Goal: Task Accomplishment & Management: Manage account settings

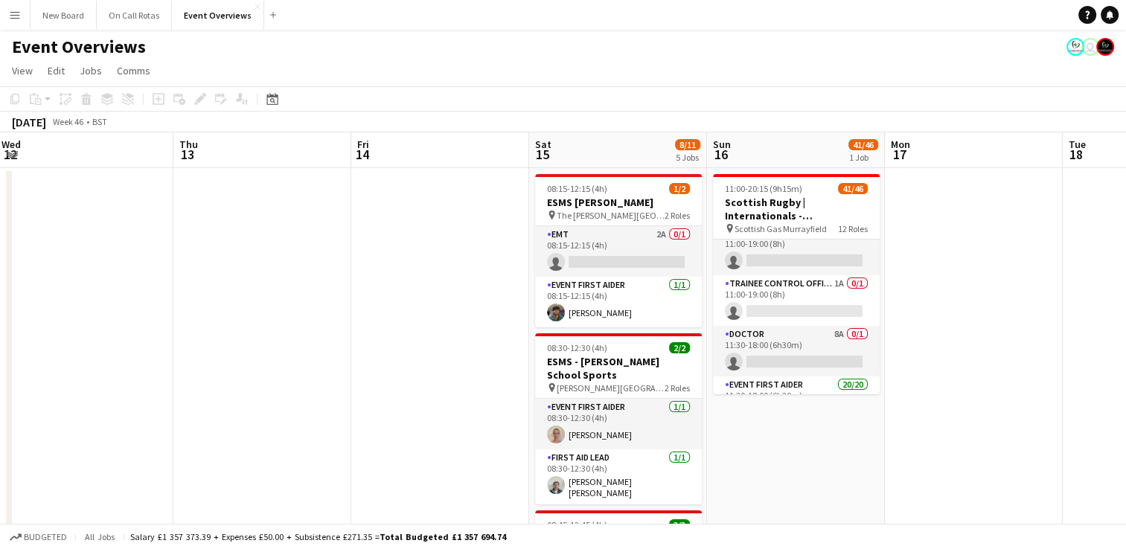
scroll to position [106, 0]
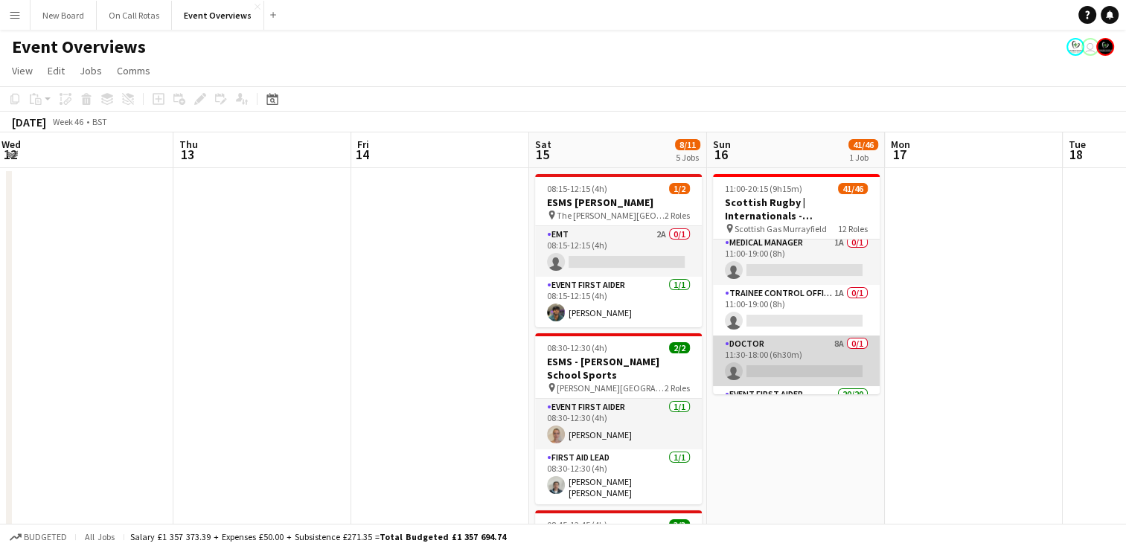
click at [786, 359] on app-card-role "Doctor 8A 0/1 11:30-18:00 (6h30m) single-neutral-actions" at bounding box center [796, 361] width 167 height 51
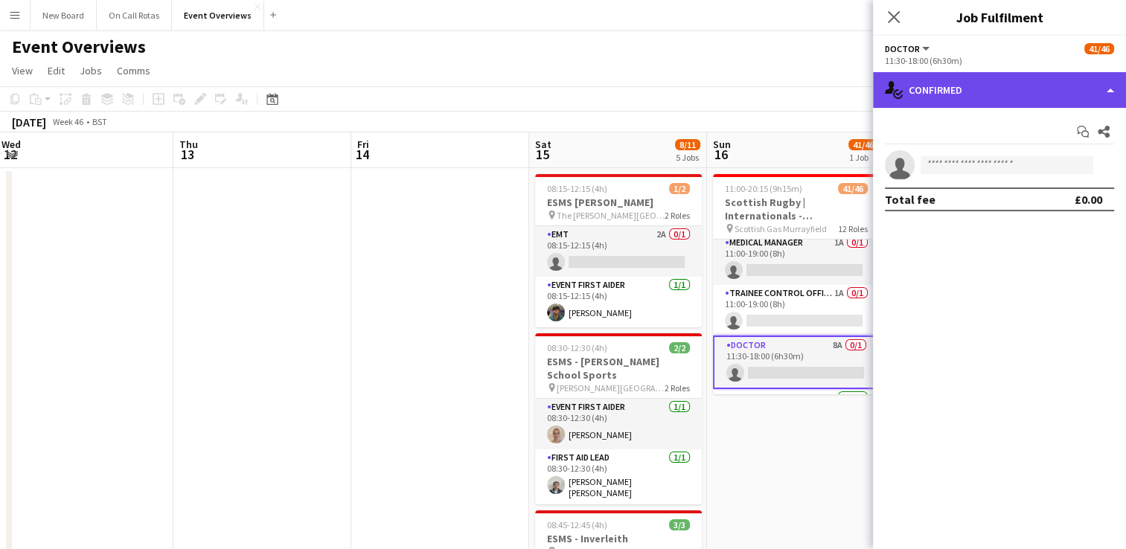
click at [998, 97] on div "single-neutral-actions-check-2 Confirmed" at bounding box center [999, 90] width 253 height 36
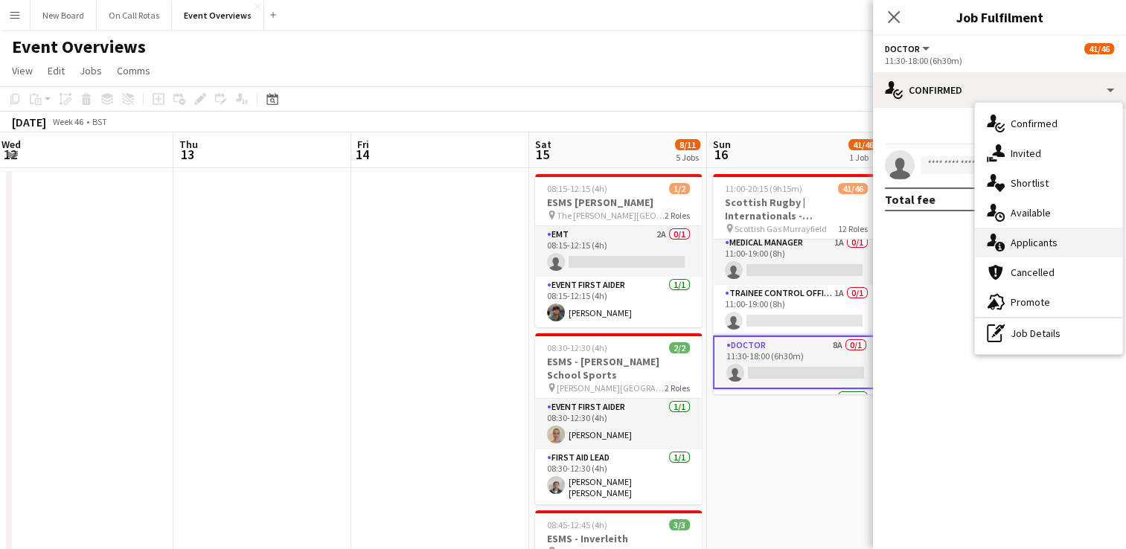
click at [1017, 249] on span "Applicants" at bounding box center [1034, 242] width 47 height 13
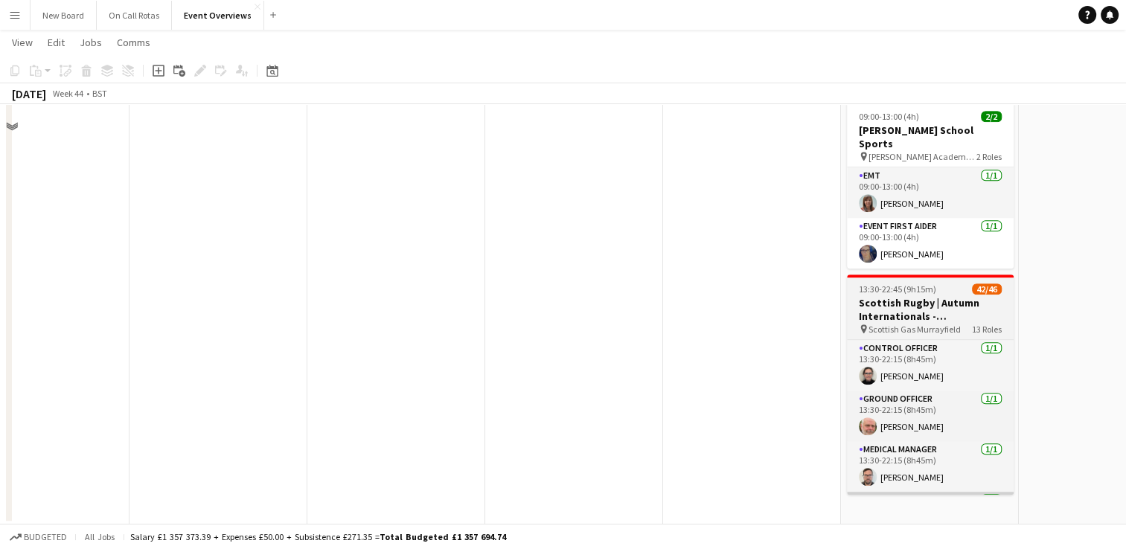
scroll to position [0, 0]
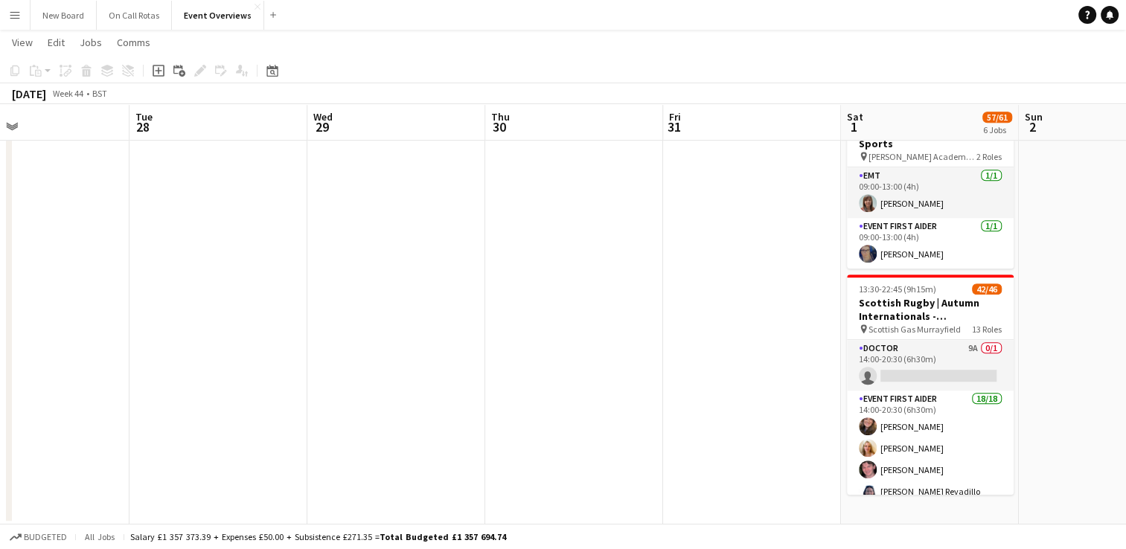
click at [939, 340] on app-card-role "Doctor 9A 0/1 14:00-20:30 (6h30m) single-neutral-actions" at bounding box center [930, 365] width 167 height 51
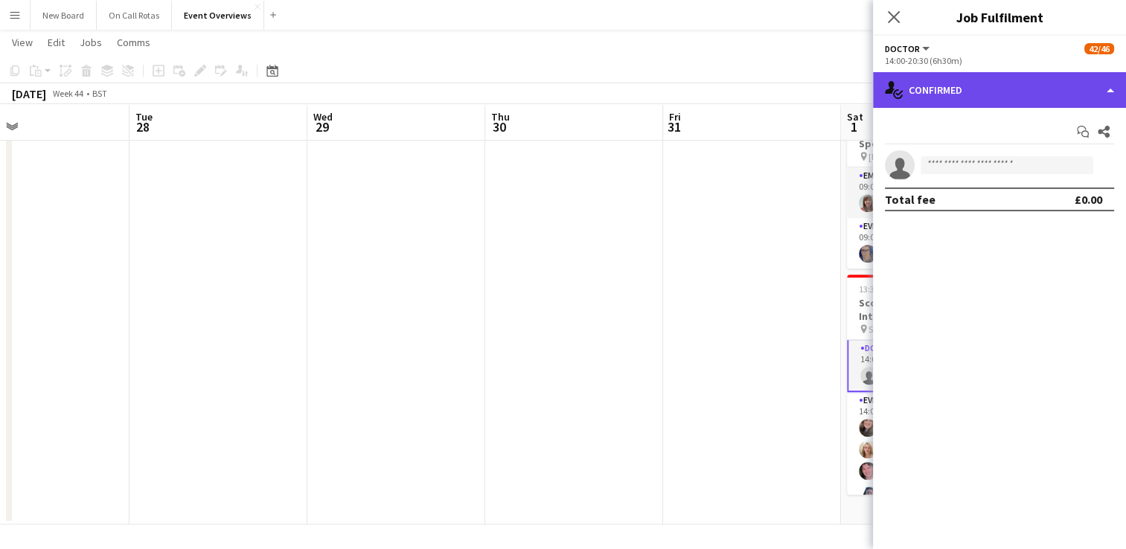
click at [1042, 93] on div "single-neutral-actions-check-2 Confirmed" at bounding box center [999, 90] width 253 height 36
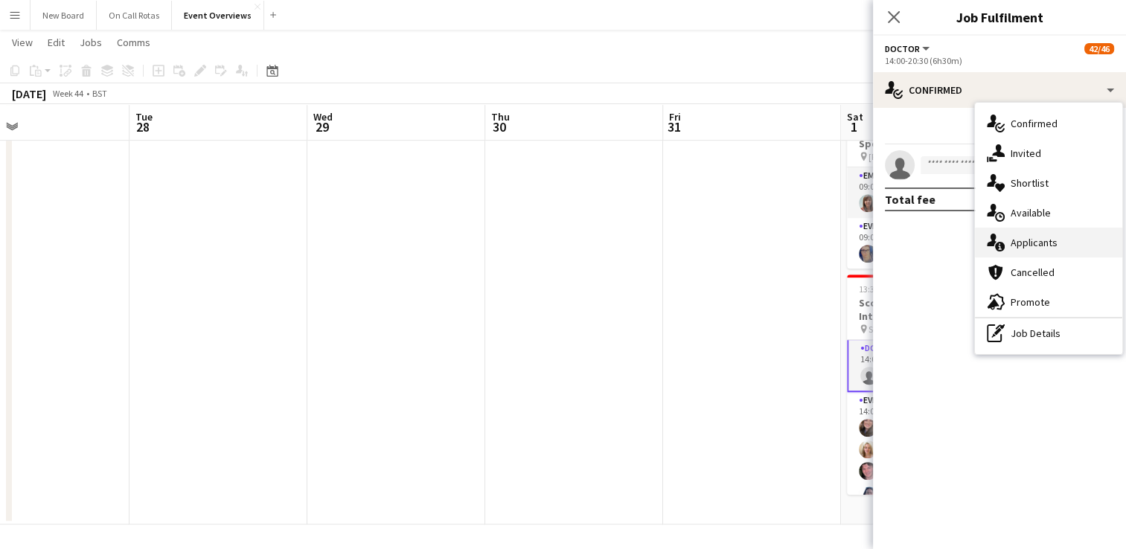
click at [1030, 237] on span "Applicants" at bounding box center [1034, 242] width 47 height 13
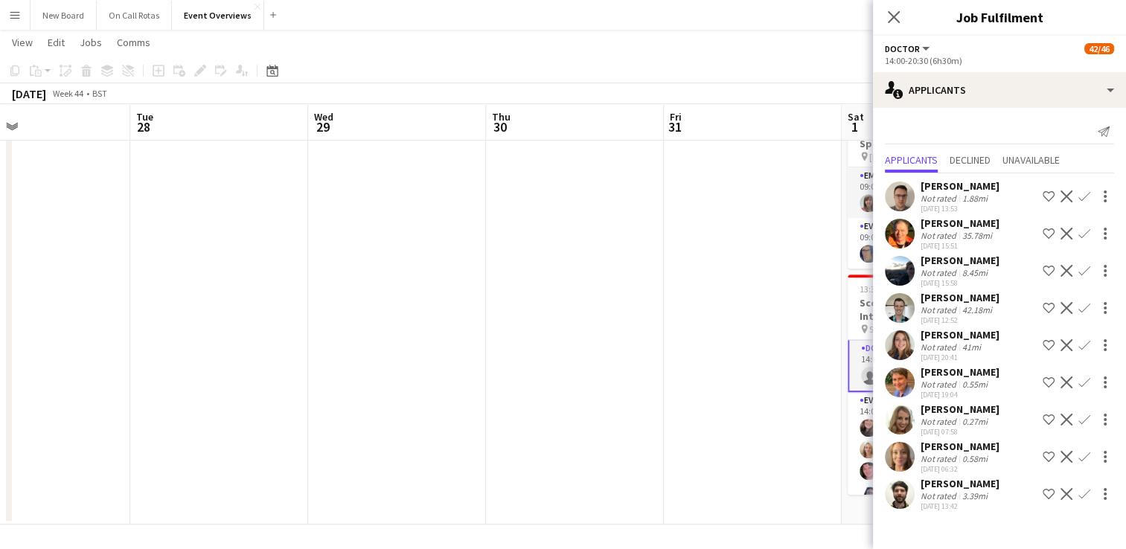
drag, startPoint x: 1085, startPoint y: 421, endPoint x: 745, endPoint y: 404, distance: 340.6
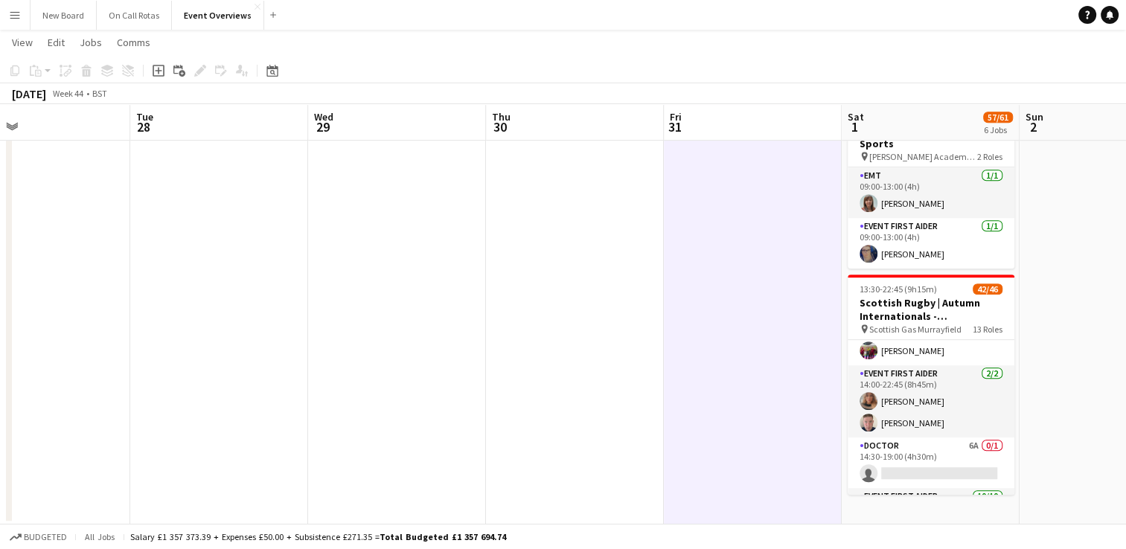
scroll to position [982, 0]
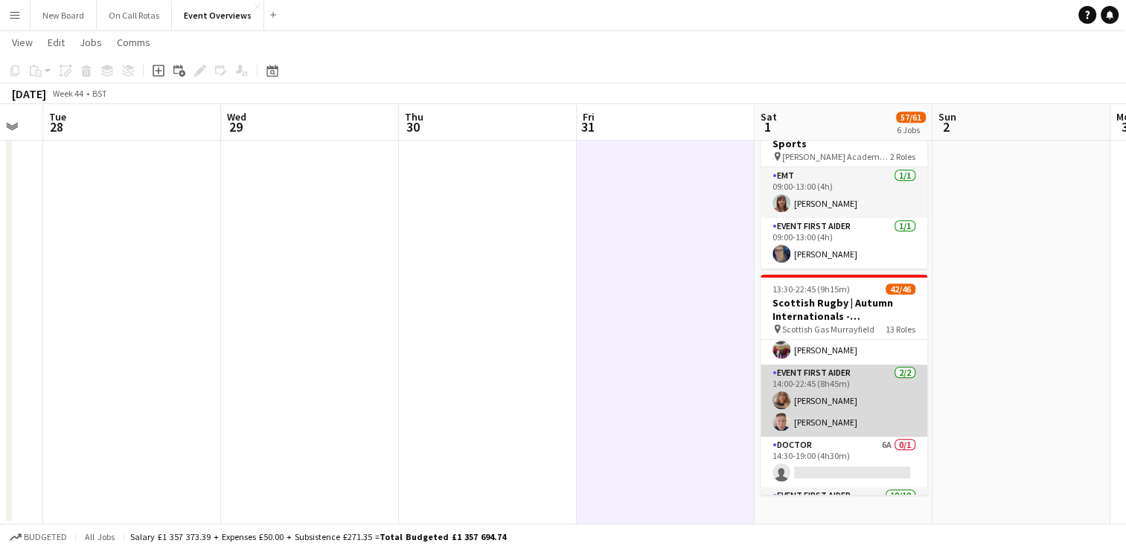
click at [779, 392] on app-user-avatar at bounding box center [782, 401] width 18 height 18
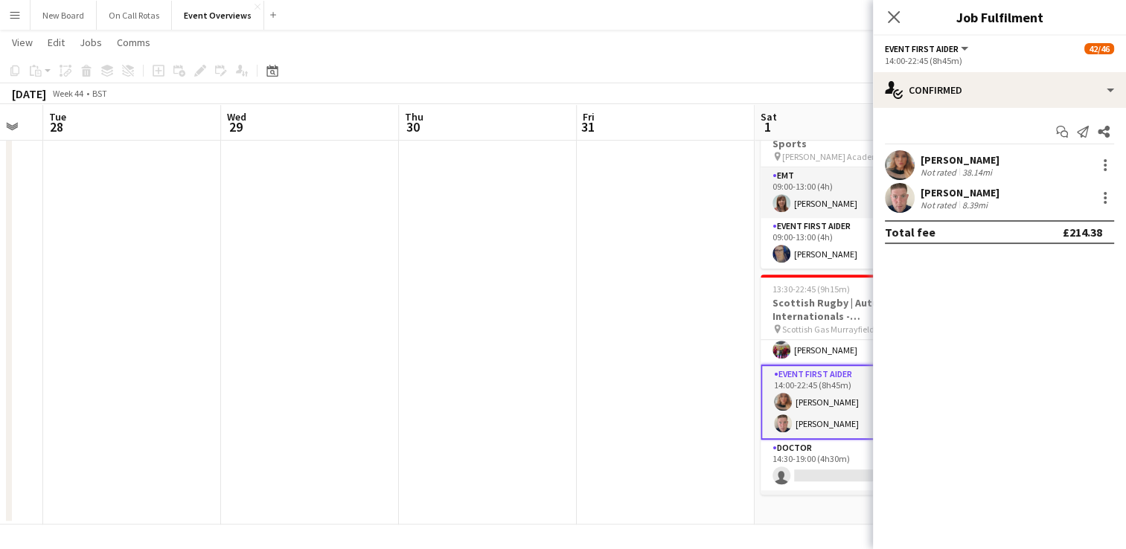
click at [896, 163] on app-user-avatar at bounding box center [900, 165] width 30 height 30
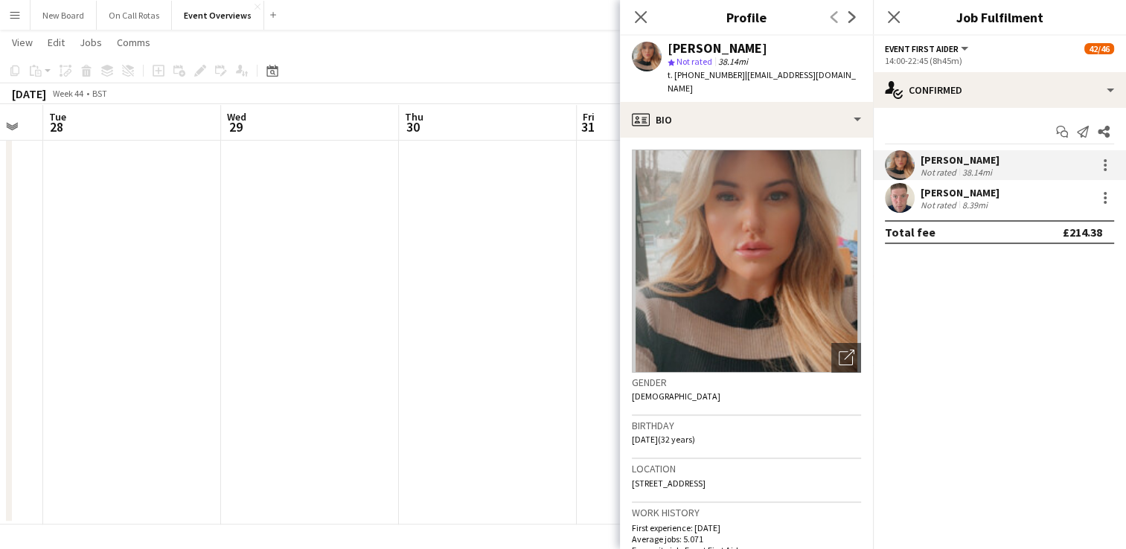
click at [899, 195] on app-user-avatar at bounding box center [900, 198] width 30 height 30
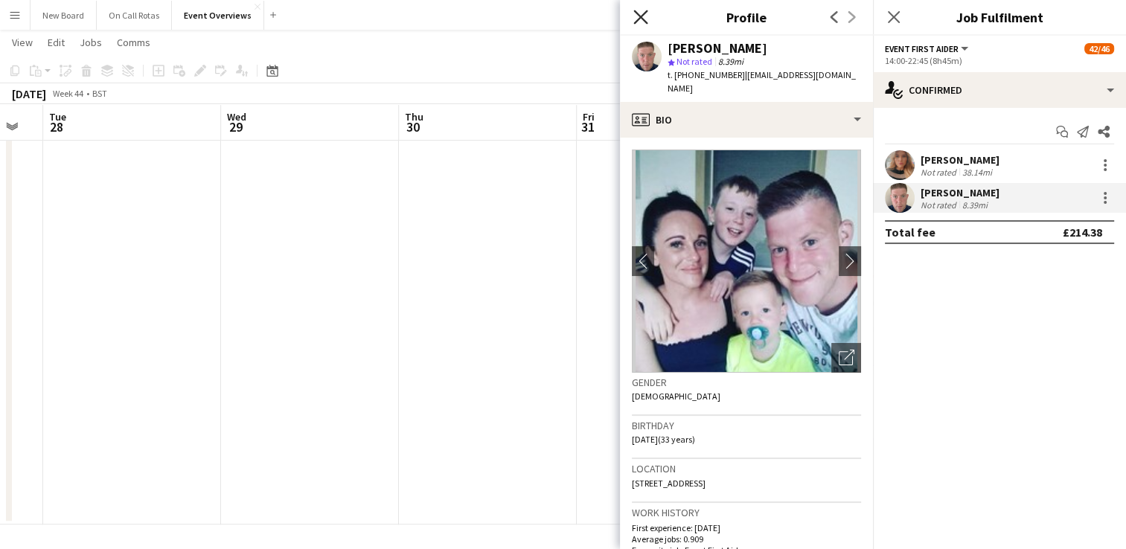
click at [639, 16] on icon at bounding box center [640, 17] width 14 height 14
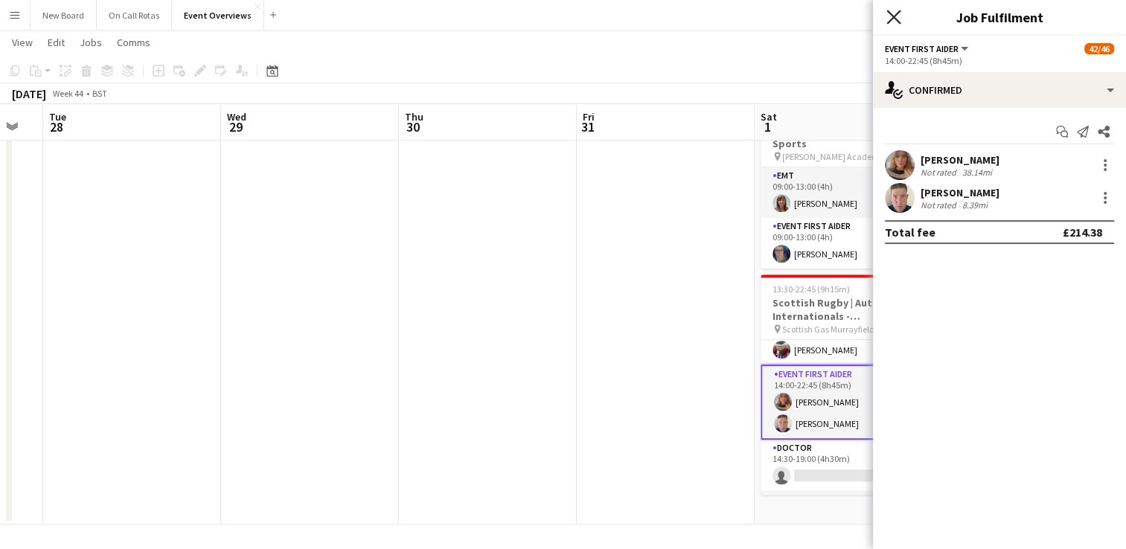
click at [887, 14] on icon "Close pop-in" at bounding box center [893, 17] width 14 height 14
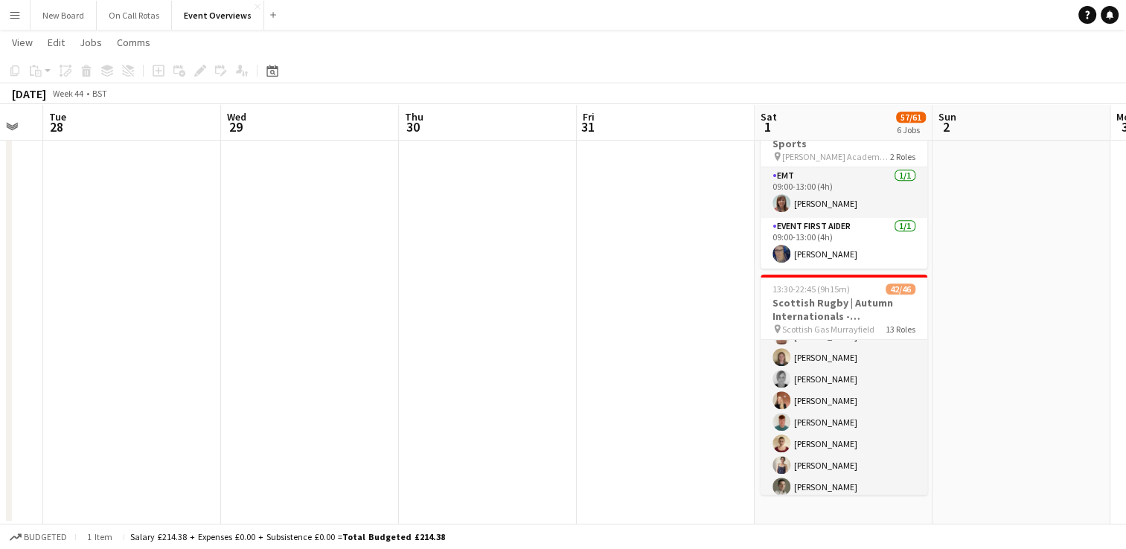
scroll to position [1218, 0]
click at [10, 13] on app-icon "Menu" at bounding box center [15, 15] width 12 height 12
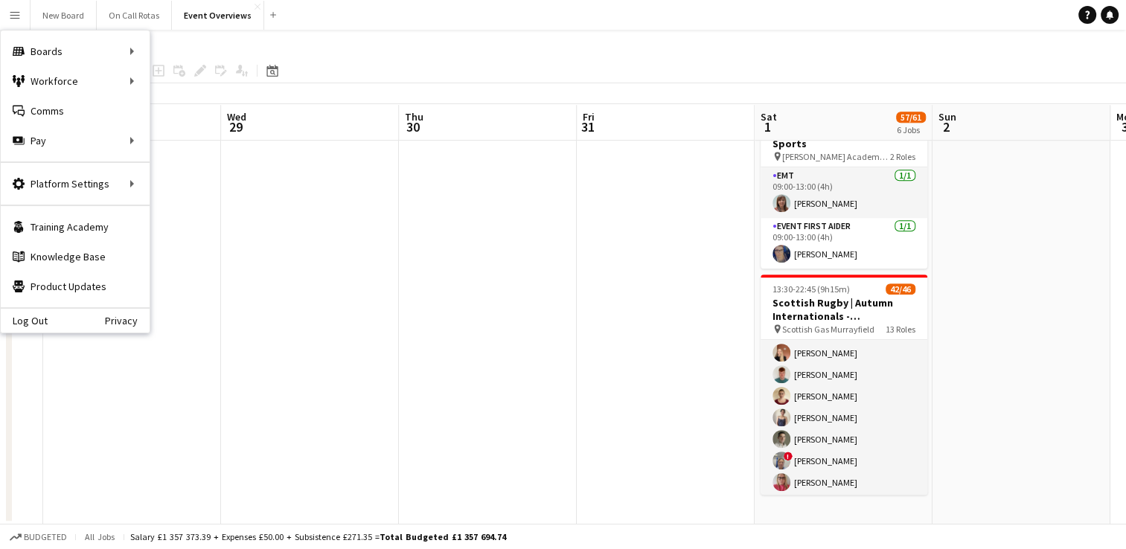
scroll to position [1215, 0]
click at [171, 83] on link "My Workforce" at bounding box center [224, 81] width 149 height 30
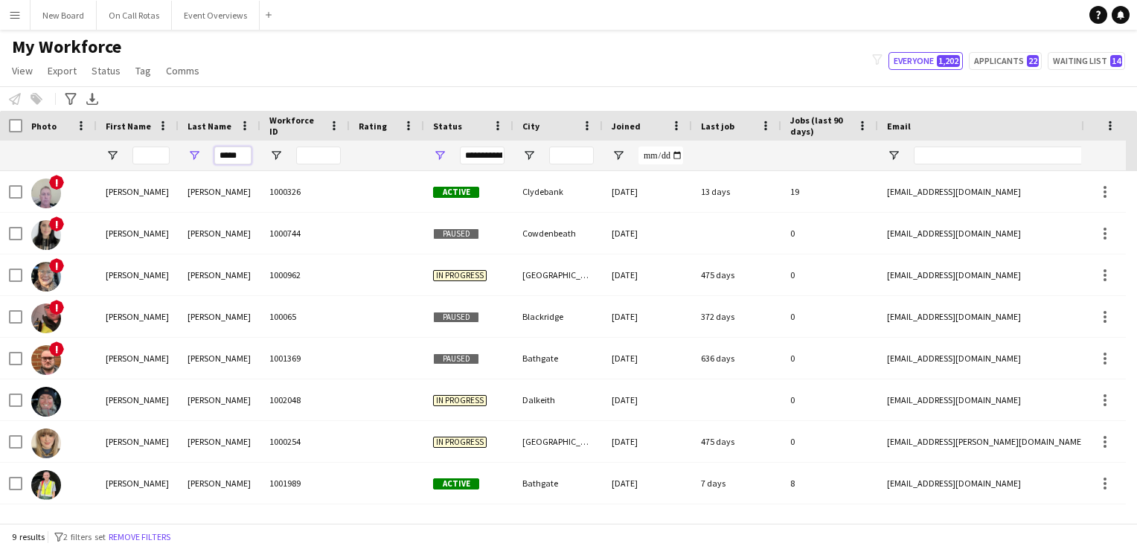
drag, startPoint x: 240, startPoint y: 153, endPoint x: 128, endPoint y: 151, distance: 112.4
click at [128, 151] on div "*****" at bounding box center [807, 156] width 1614 height 30
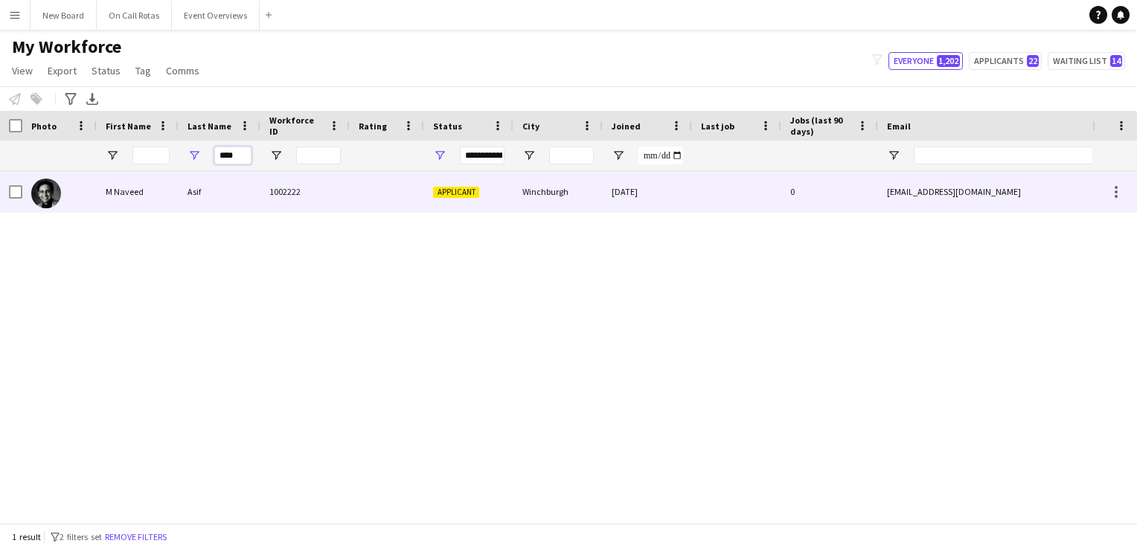
type input "****"
click at [48, 199] on img at bounding box center [46, 194] width 30 height 30
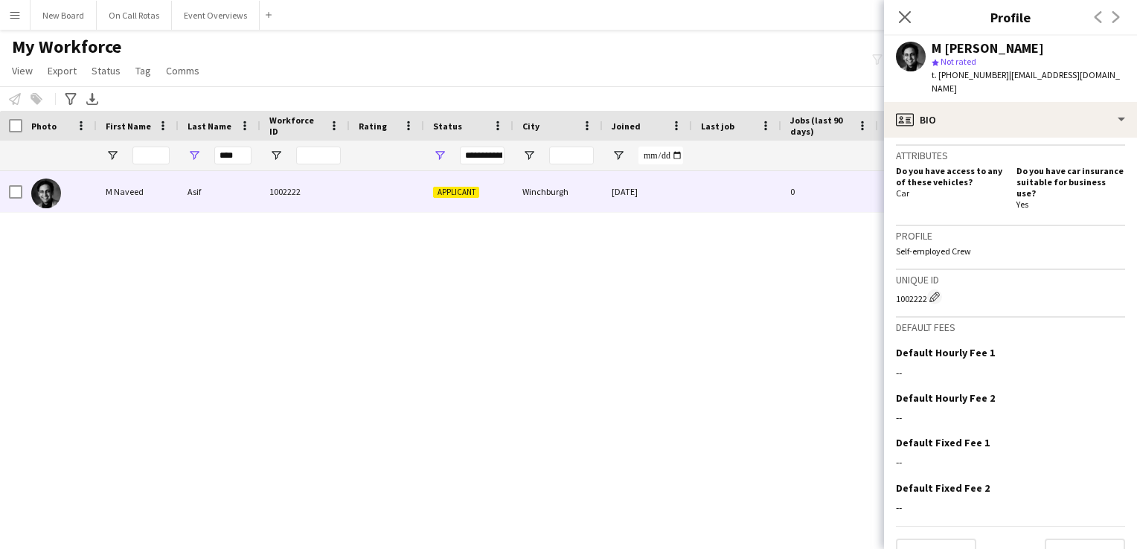
scroll to position [787, 0]
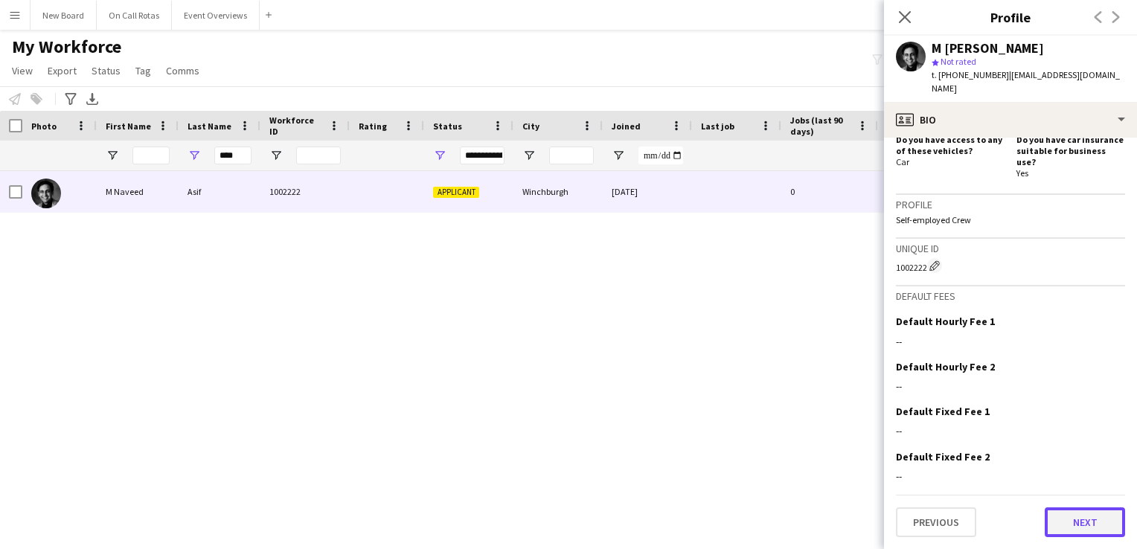
click at [1082, 524] on button "Next" at bounding box center [1085, 523] width 80 height 30
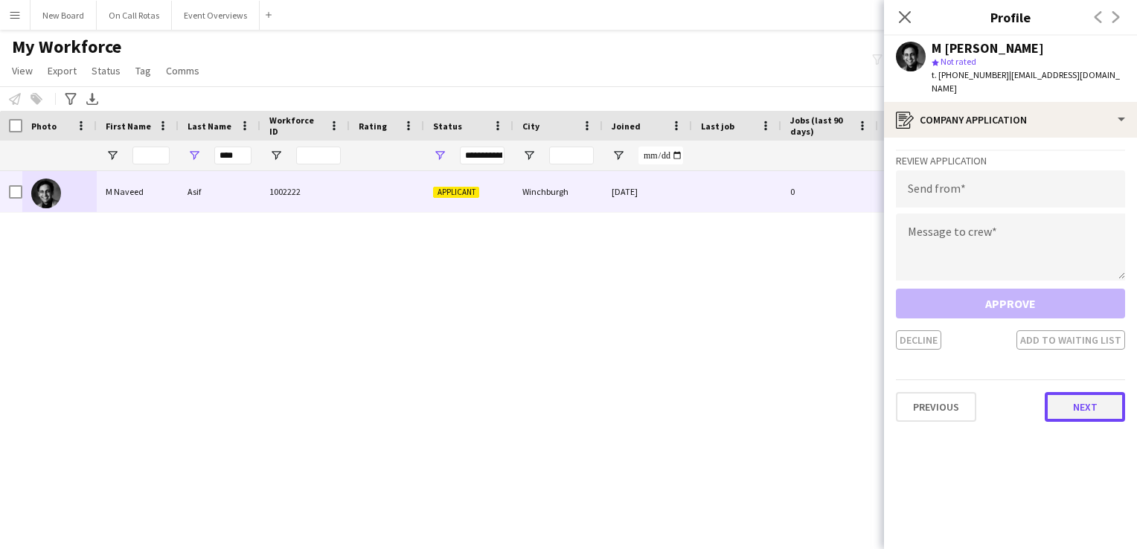
click at [1081, 398] on button "Next" at bounding box center [1085, 407] width 80 height 30
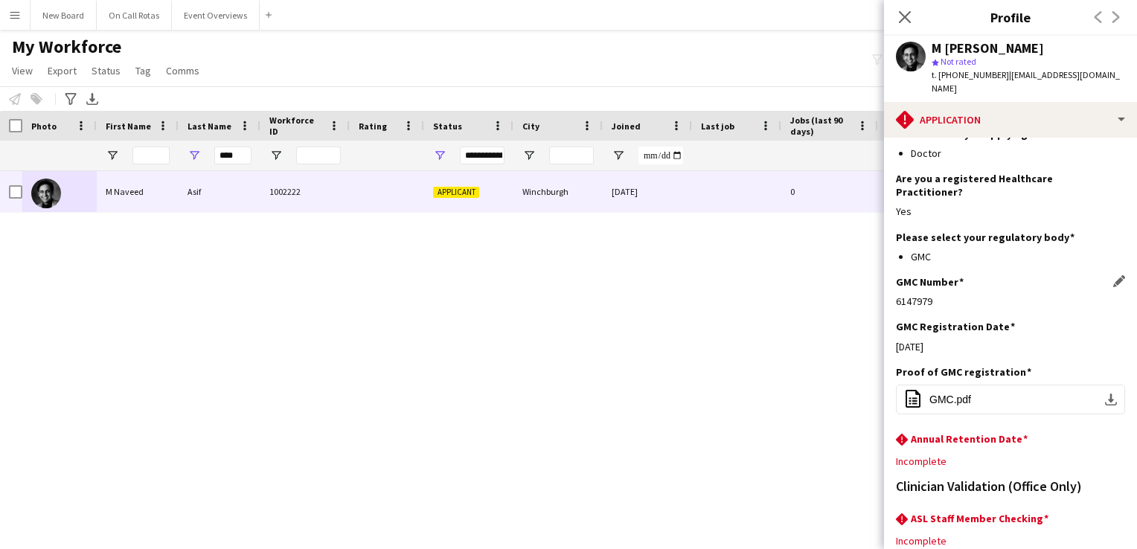
scroll to position [171, 0]
click at [933, 392] on span "GMC.pdf" at bounding box center [951, 398] width 42 height 12
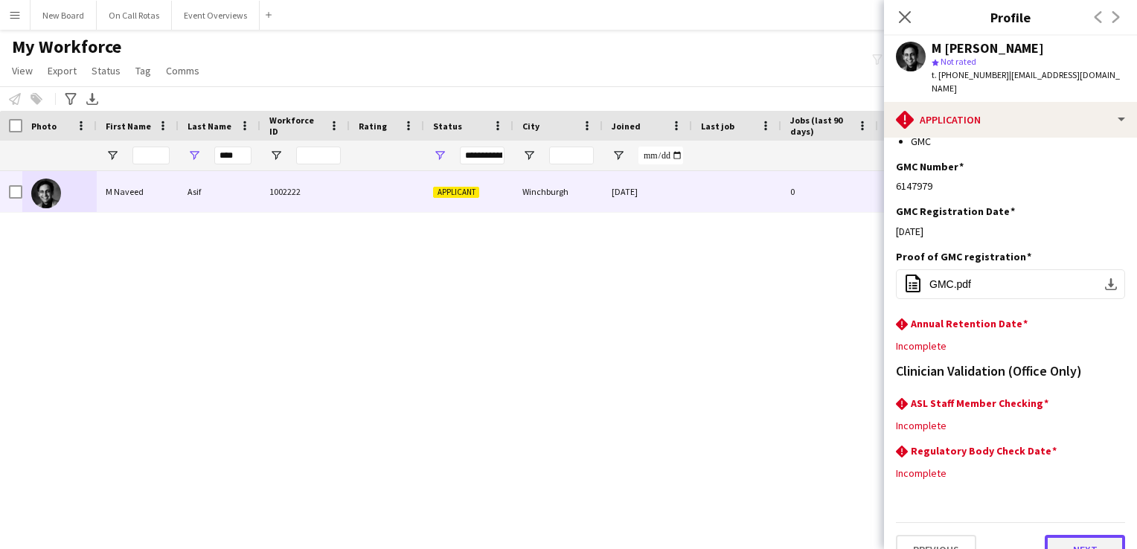
click at [1051, 535] on button "Next" at bounding box center [1085, 550] width 80 height 30
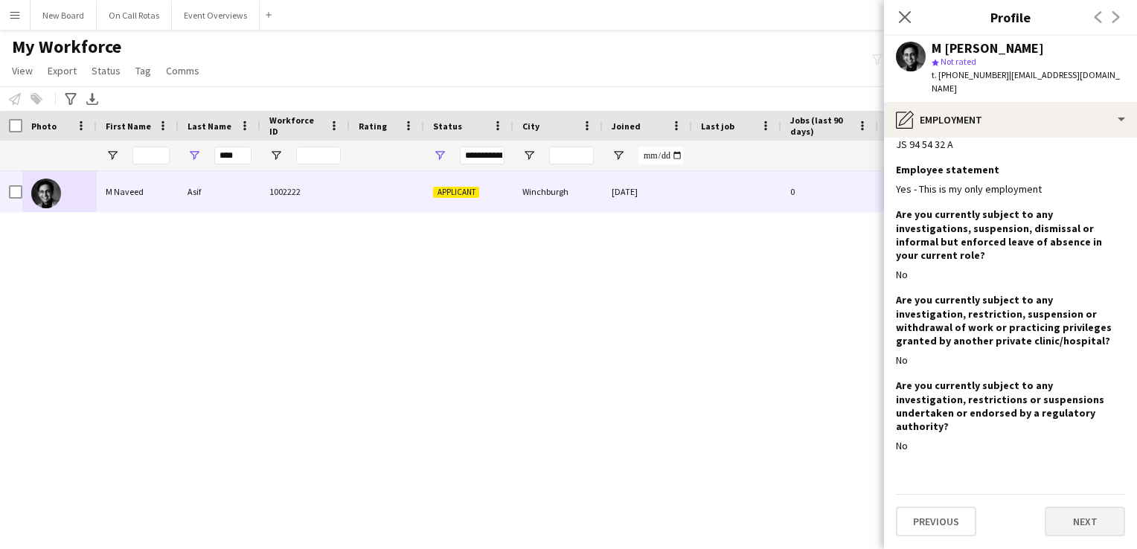
scroll to position [0, 0]
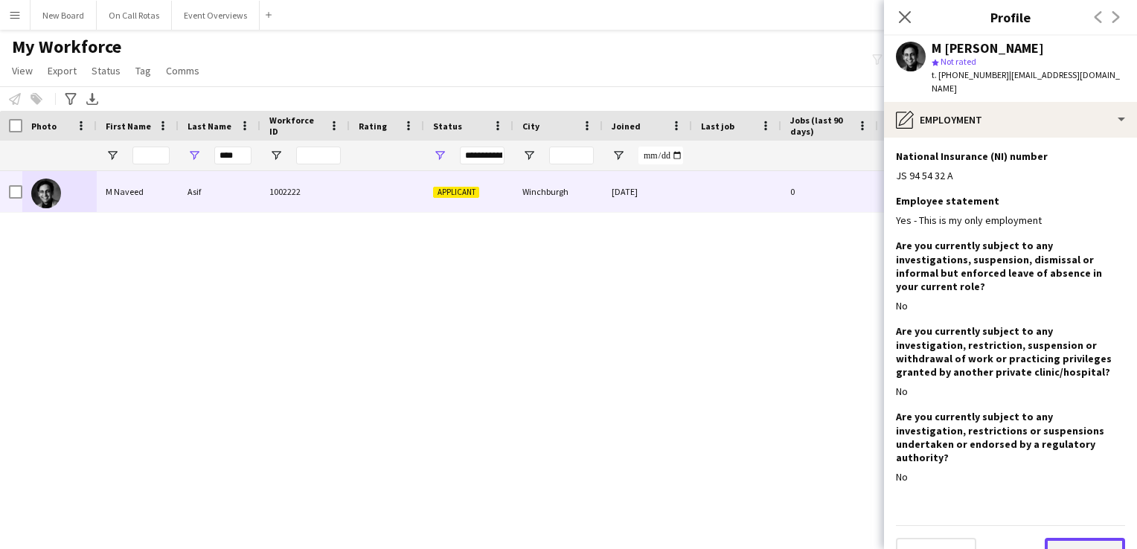
click at [1065, 538] on button "Next" at bounding box center [1085, 553] width 80 height 30
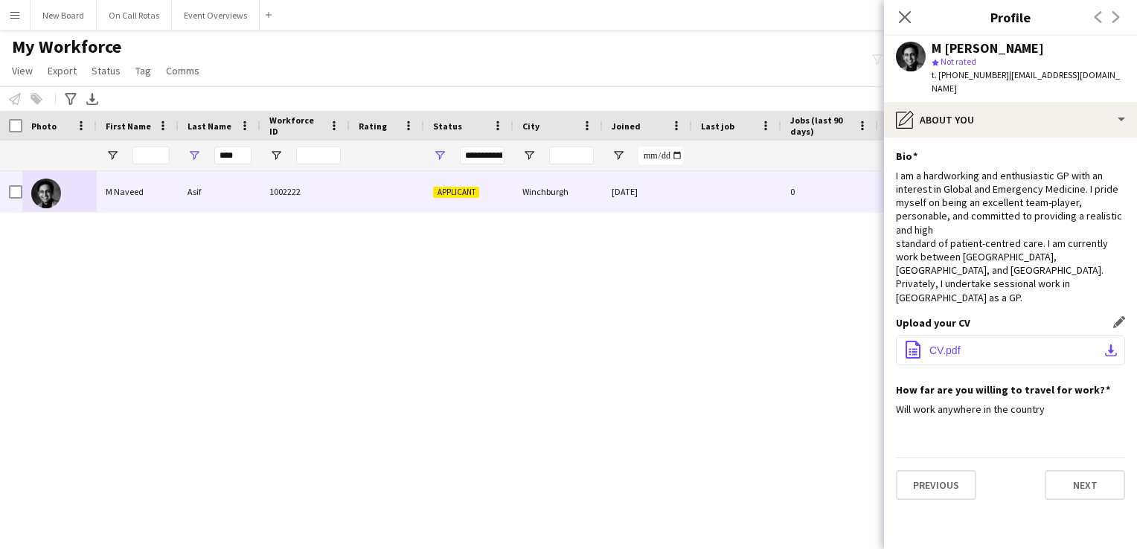
click at [957, 345] on span "CV.pdf" at bounding box center [945, 351] width 31 height 12
